Goal: Information Seeking & Learning: Learn about a topic

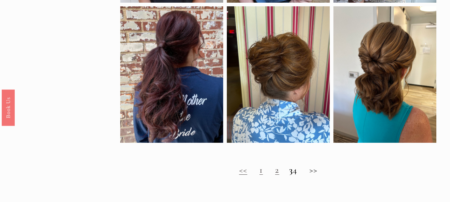
scroll to position [452, 0]
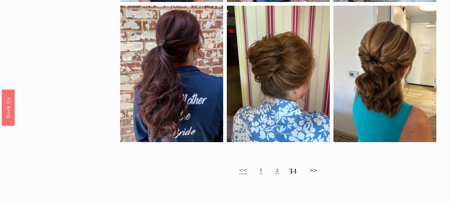
click at [275, 175] on link "2" at bounding box center [277, 169] width 4 height 11
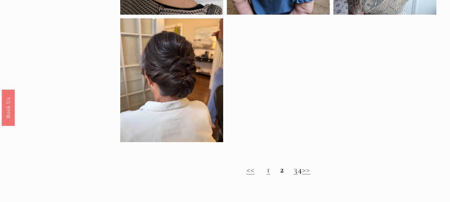
scroll to position [471, 0]
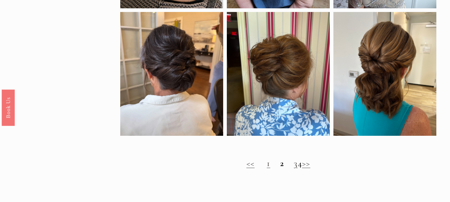
click at [294, 169] on link "3" at bounding box center [296, 163] width 4 height 11
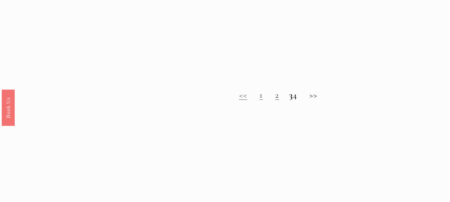
scroll to position [524, 0]
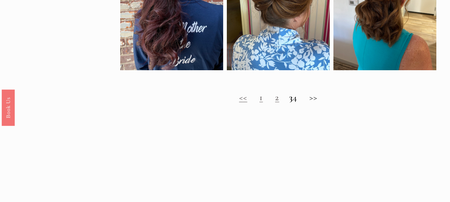
click at [302, 103] on h2 "<< 1 2 3 4 >>" at bounding box center [278, 97] width 316 height 10
click at [321, 103] on h2 "<< 1 2 3 4 >>" at bounding box center [278, 97] width 316 height 10
click at [319, 103] on h2 "<< 1 2 3 4 >>" at bounding box center [278, 97] width 316 height 10
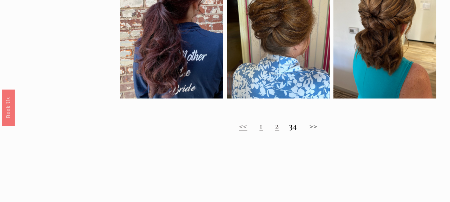
scroll to position [495, 0]
